Goal: Check status: Check status

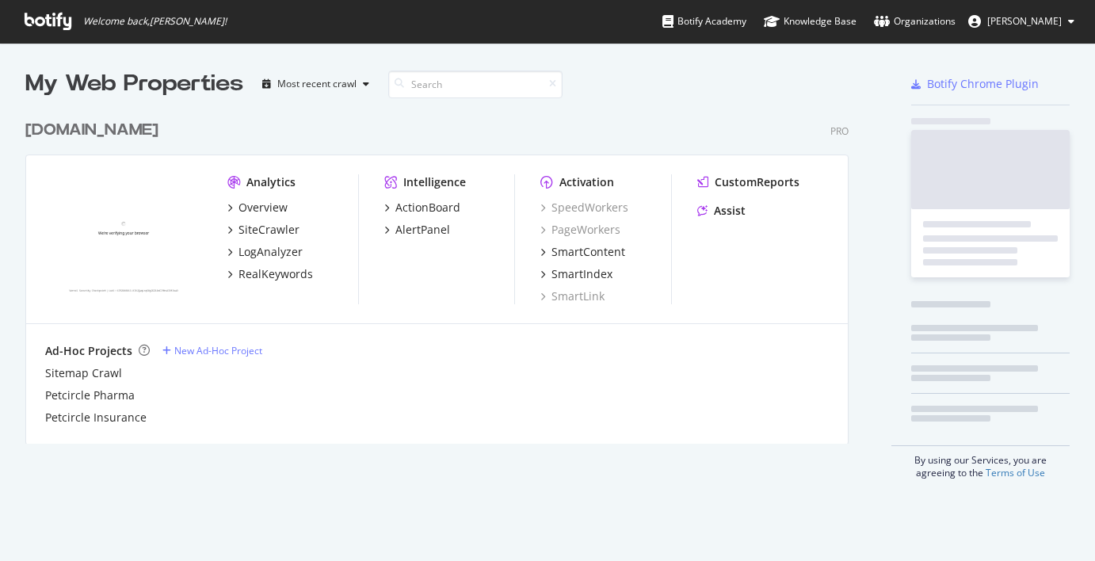
scroll to position [332, 824]
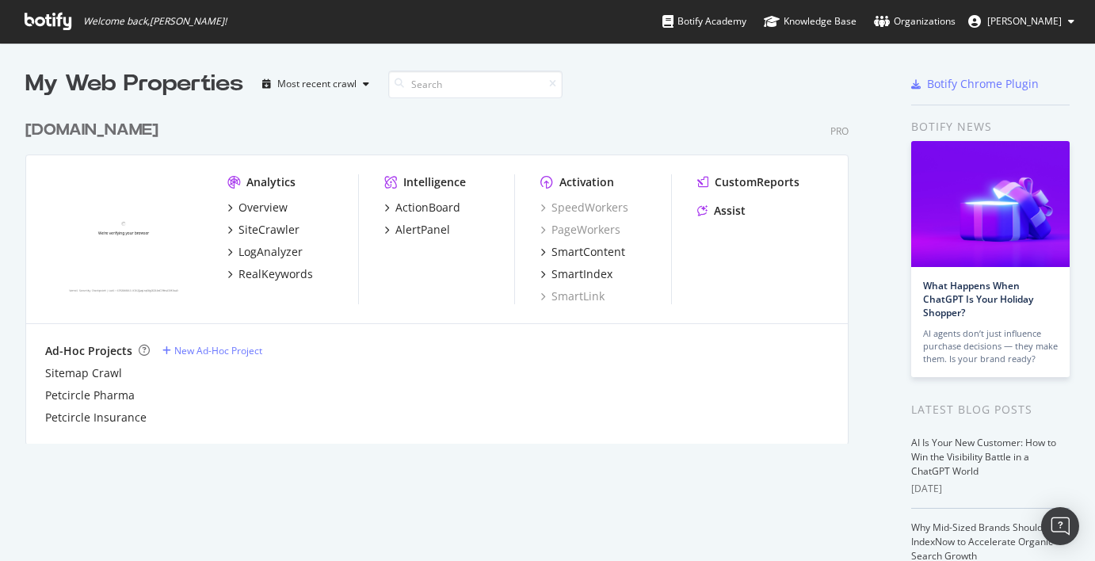
click at [101, 125] on div "[DOMAIN_NAME]" at bounding box center [91, 130] width 133 height 23
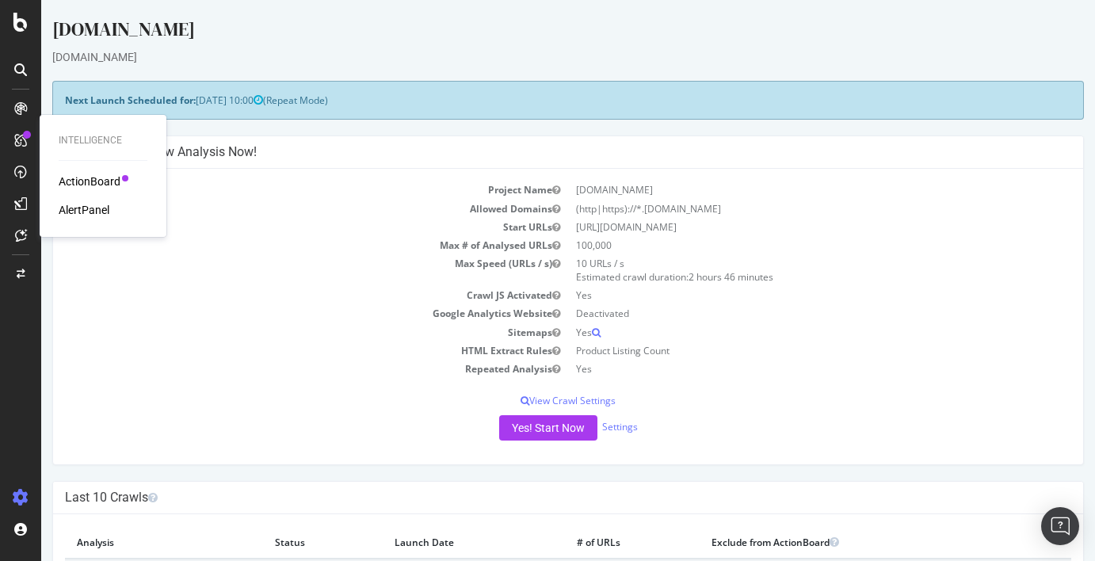
click at [75, 183] on div "ActionBoard" at bounding box center [90, 182] width 62 height 16
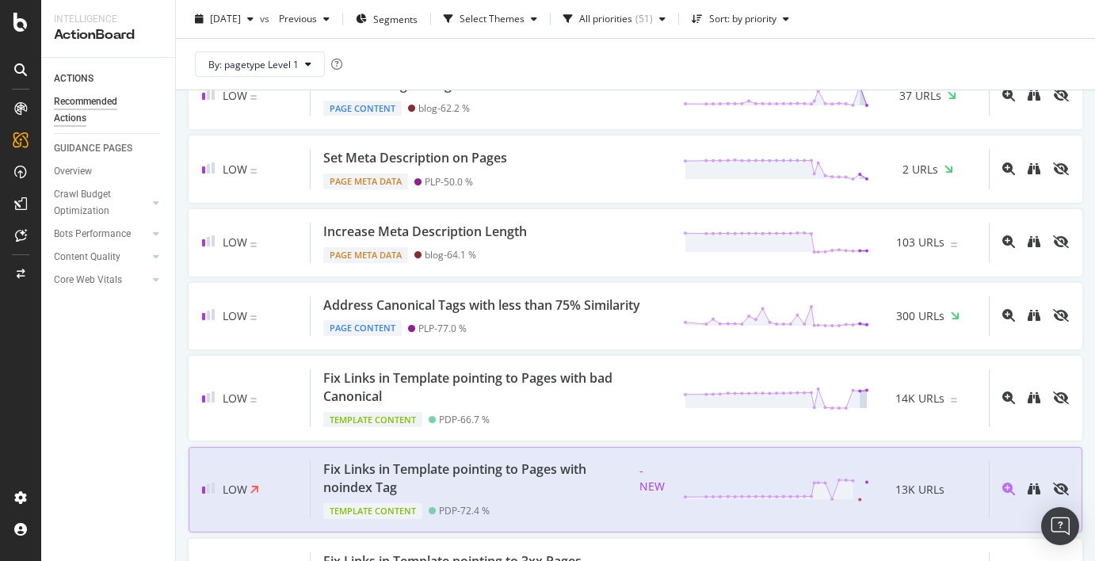
scroll to position [1439, 0]
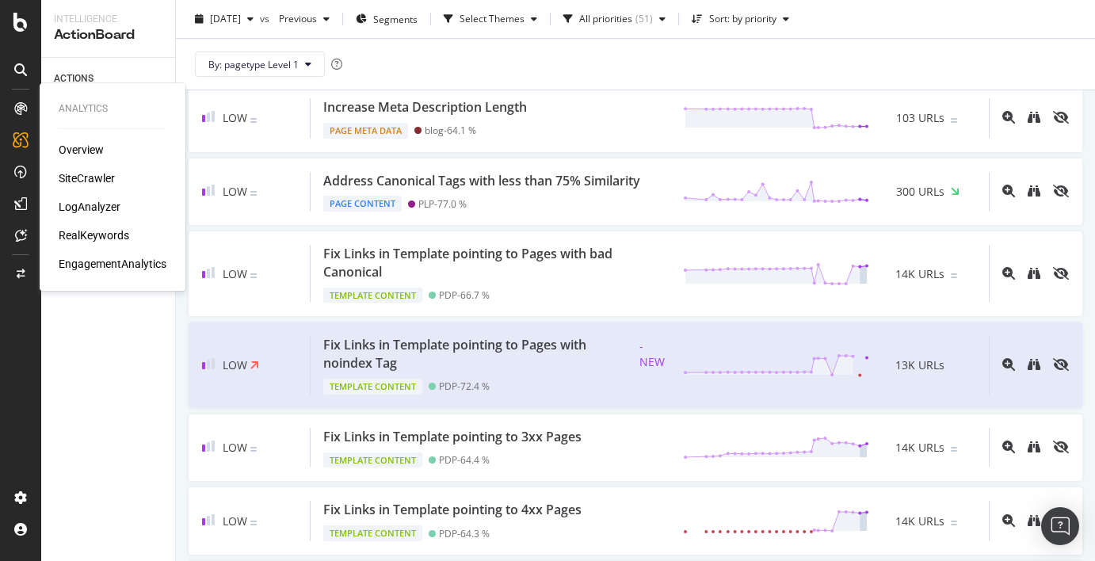
click at [109, 212] on div "LogAnalyzer" at bounding box center [90, 207] width 62 height 16
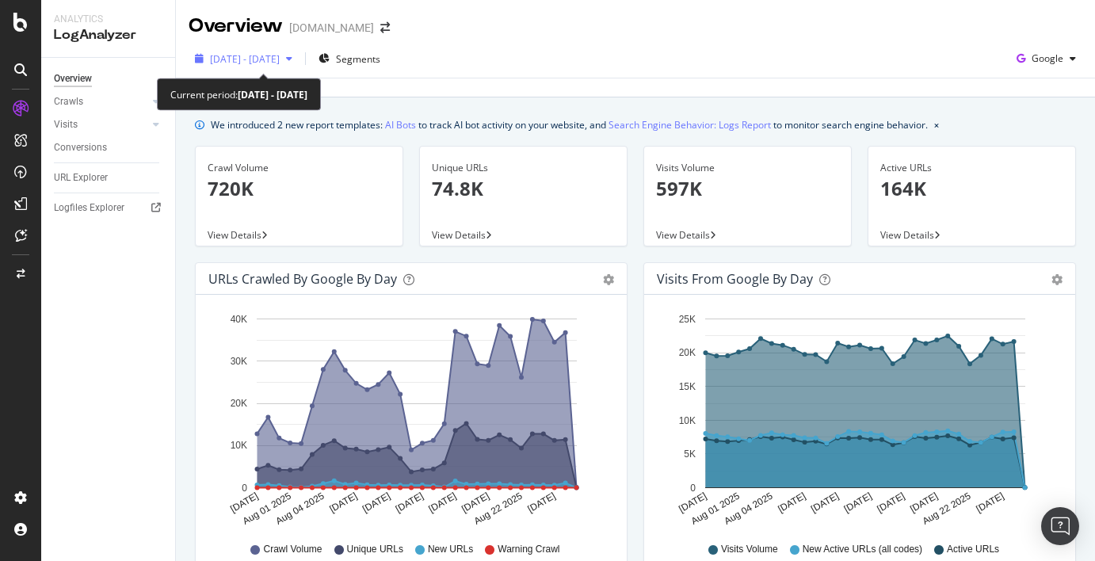
click at [255, 59] on span "[DATE] - [DATE]" at bounding box center [245, 58] width 70 height 13
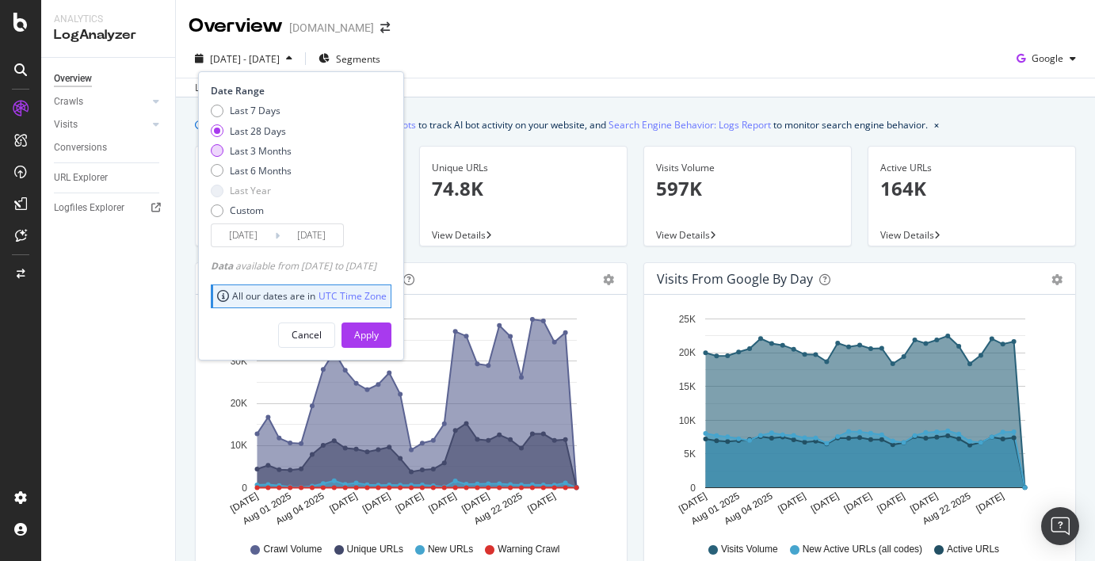
click at [270, 150] on div "Last 3 Months" at bounding box center [261, 150] width 62 height 13
type input "[DATE]"
click at [379, 340] on div "Apply" at bounding box center [366, 334] width 25 height 13
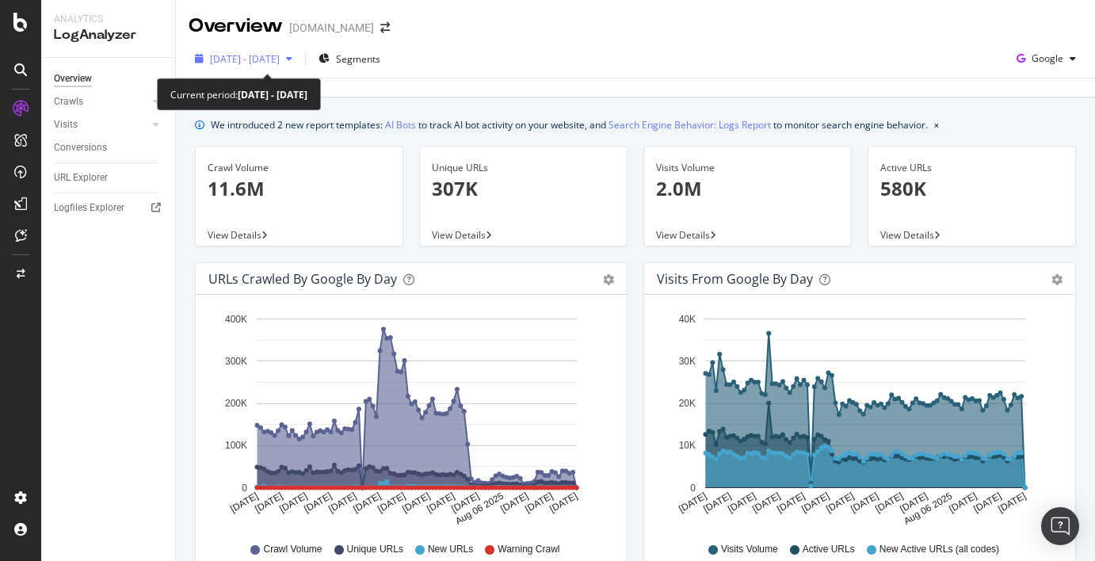
click at [268, 59] on span "[DATE] - [DATE]" at bounding box center [245, 58] width 70 height 13
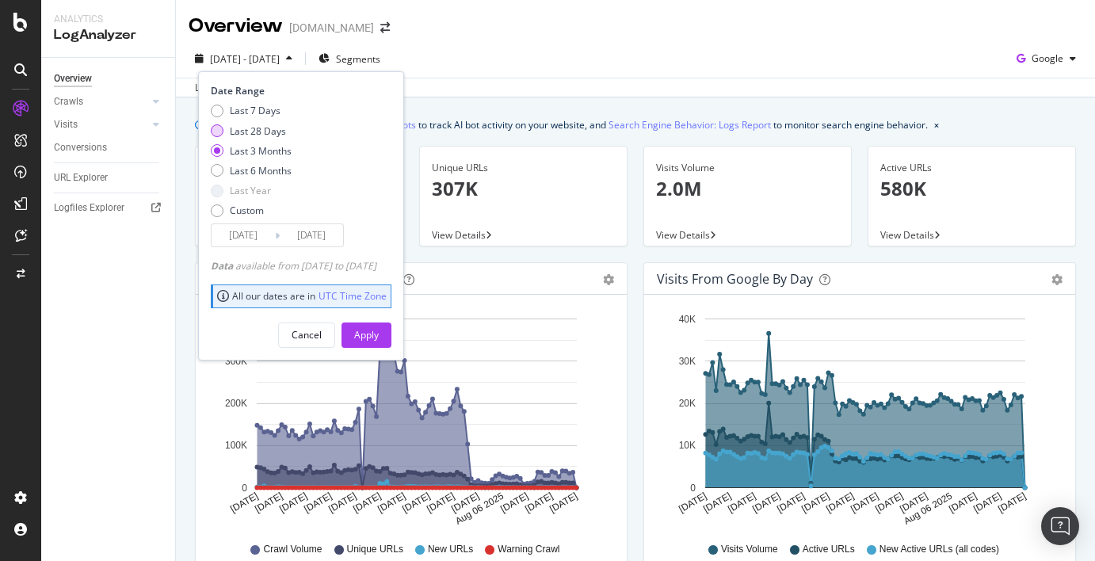
click at [273, 134] on div "Last 28 Days" at bounding box center [258, 130] width 56 height 13
type input "[DATE]"
click at [379, 339] on div "Apply" at bounding box center [366, 334] width 25 height 13
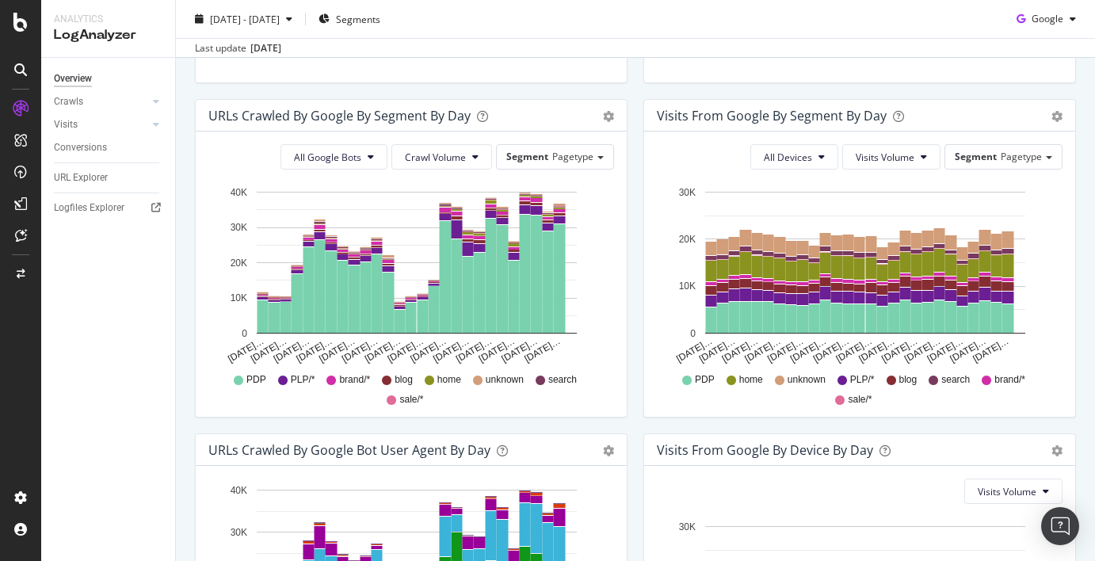
scroll to position [760, 0]
